Goal: Information Seeking & Learning: Learn about a topic

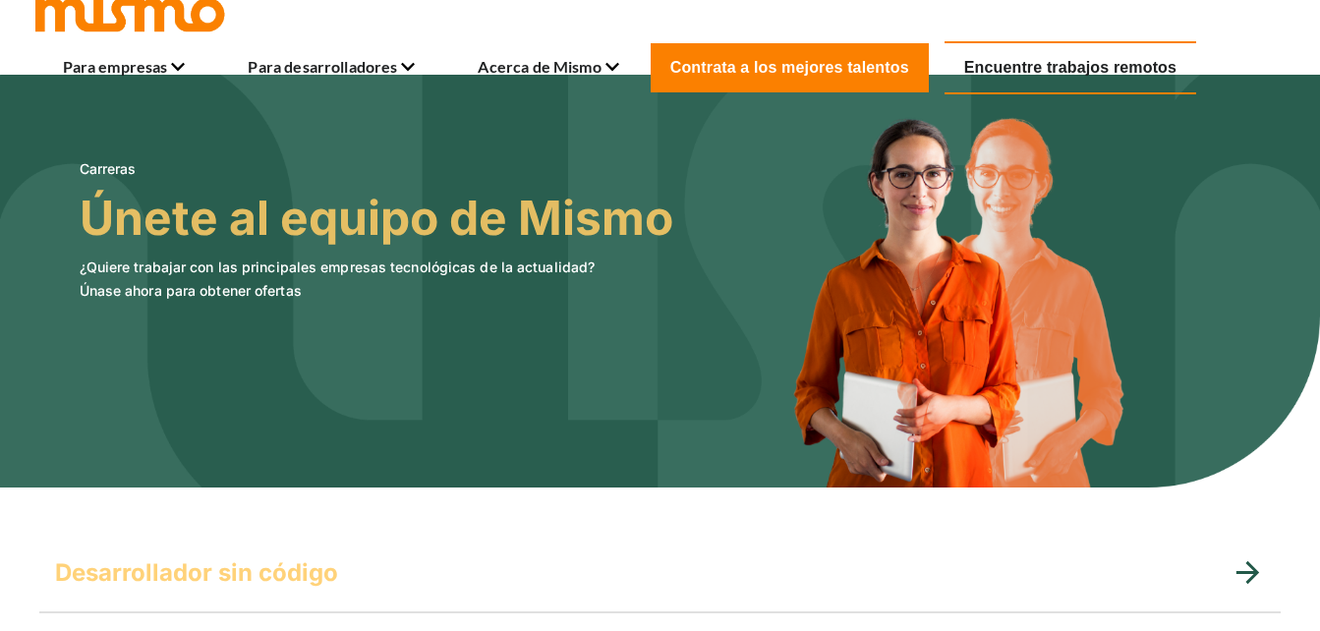
click at [1090, 78] on link "Encuentre trabajos remotos" at bounding box center [1071, 67] width 252 height 53
click at [332, 581] on h5 "Desarrollador sin código" at bounding box center [196, 572] width 283 height 31
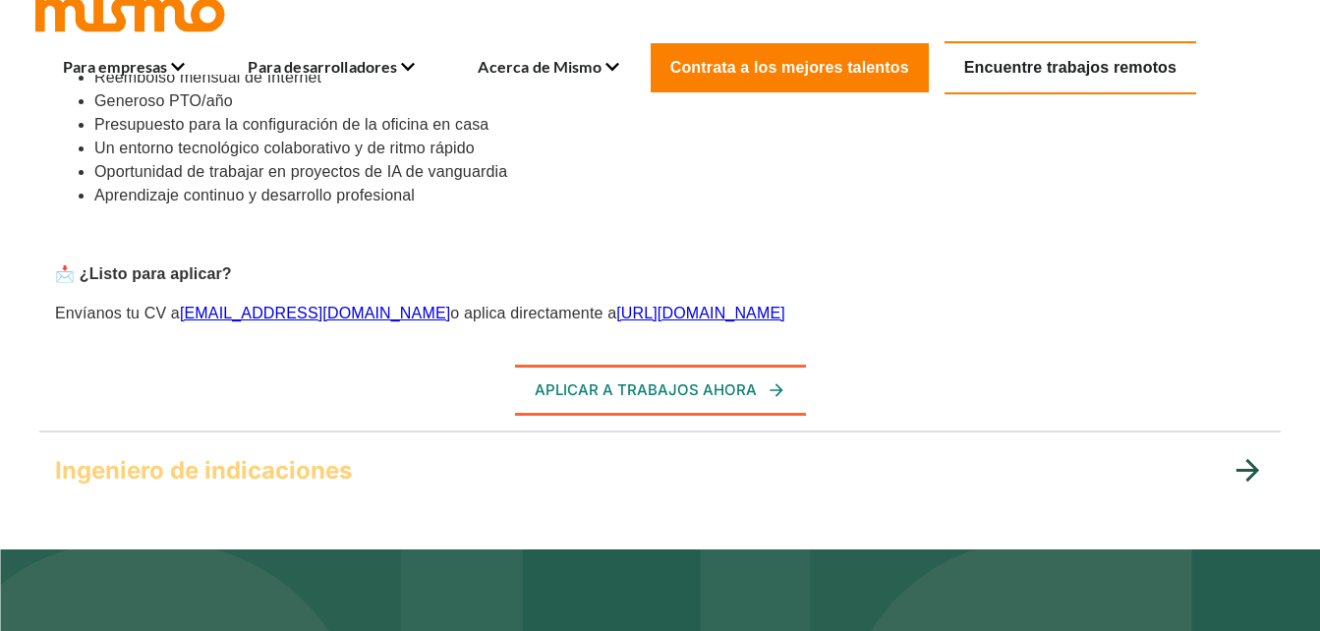
scroll to position [1211, 0]
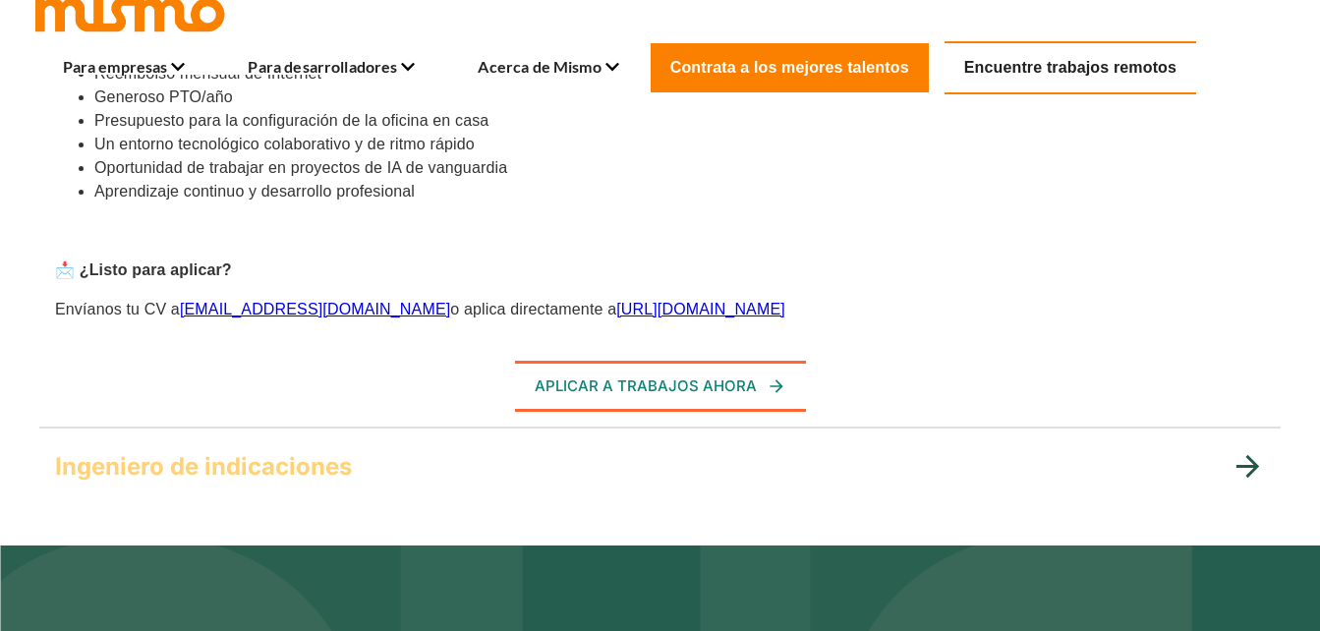
click at [1214, 473] on div "Ingeniero de indicaciones" at bounding box center [643, 466] width 1176 height 31
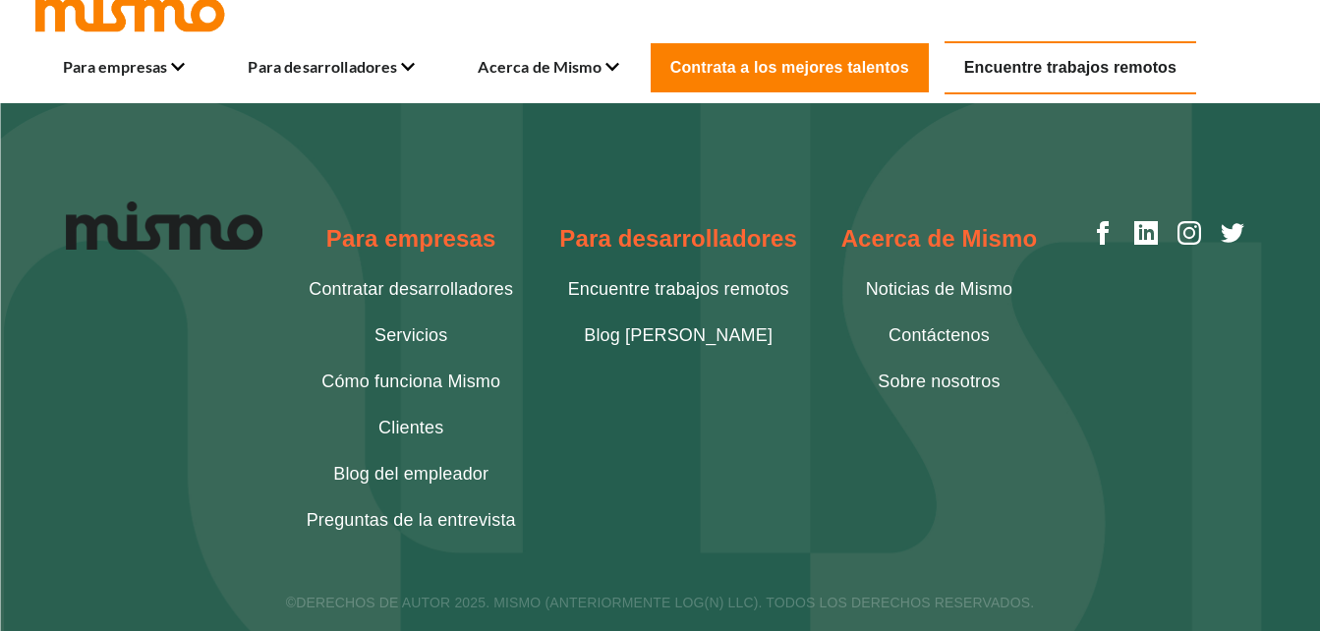
scroll to position [1689, 0]
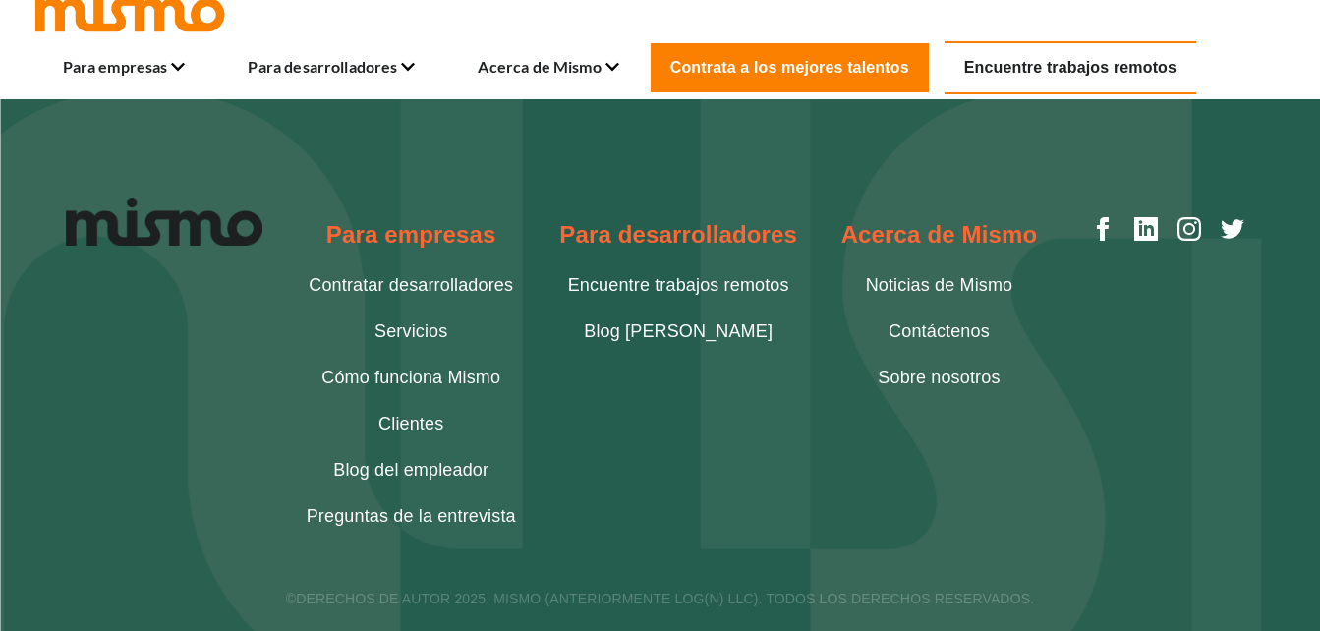
click at [734, 319] on link "Blog [PERSON_NAME]" at bounding box center [678, 332] width 189 height 27
